Goal: Go to known website: Access a specific website the user already knows

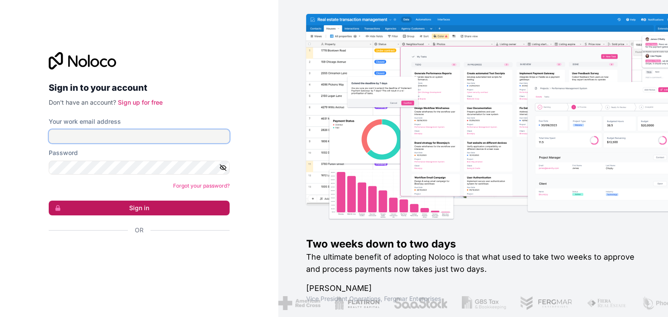
type input "sdelgado@prometheusrm.com"
click at [142, 210] on button "Sign in" at bounding box center [139, 208] width 181 height 15
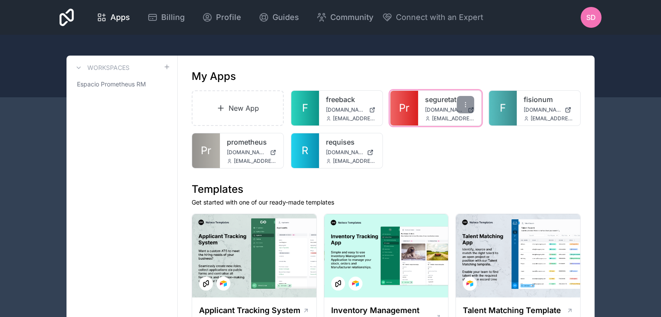
click at [437, 117] on span "sdelgado@prometheusrm.com" at bounding box center [453, 118] width 43 height 7
click at [464, 103] on icon at bounding box center [465, 104] width 7 height 7
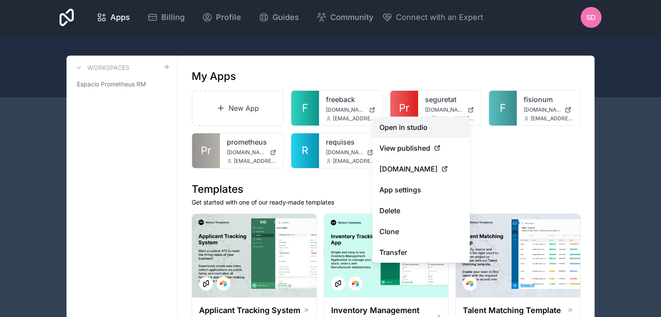
click at [437, 129] on link "Open in studio" at bounding box center [421, 127] width 97 height 21
